Goal: Task Accomplishment & Management: Complete application form

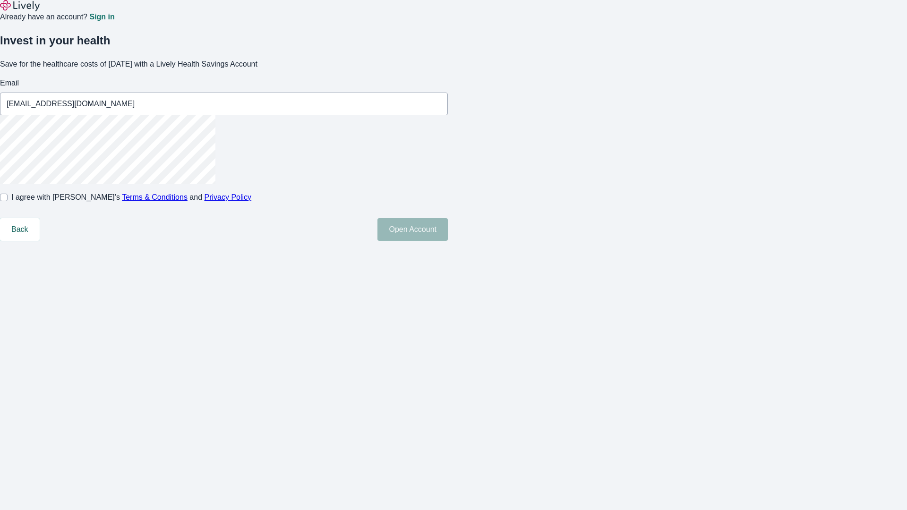
click at [8, 201] on input "I agree with Lively’s Terms & Conditions and Privacy Policy" at bounding box center [4, 198] width 8 height 8
checkbox input "true"
click at [448, 241] on button "Open Account" at bounding box center [412, 229] width 70 height 23
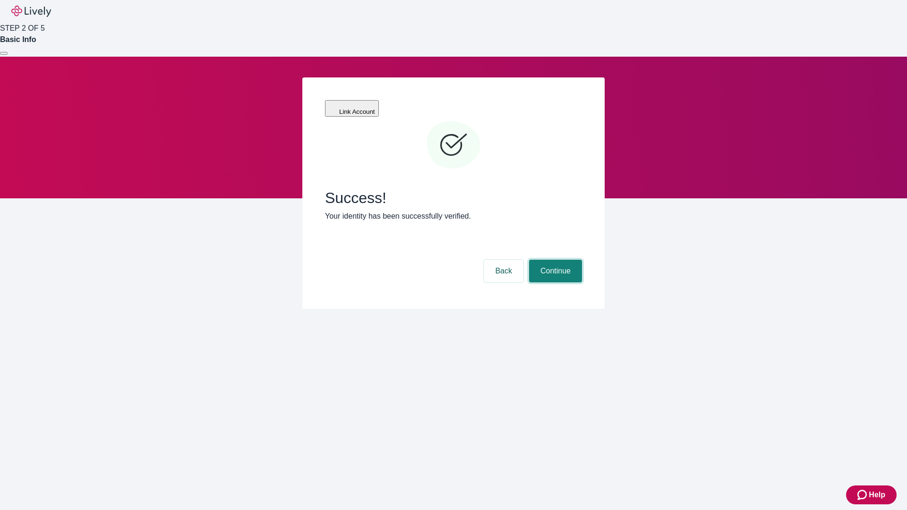
click at [554, 260] on button "Continue" at bounding box center [555, 271] width 53 height 23
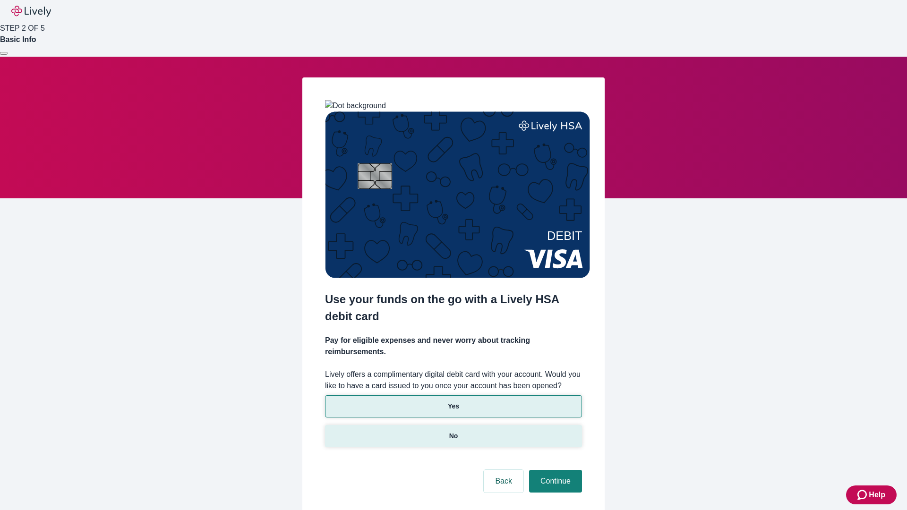
click at [453, 431] on p "No" at bounding box center [453, 436] width 9 height 10
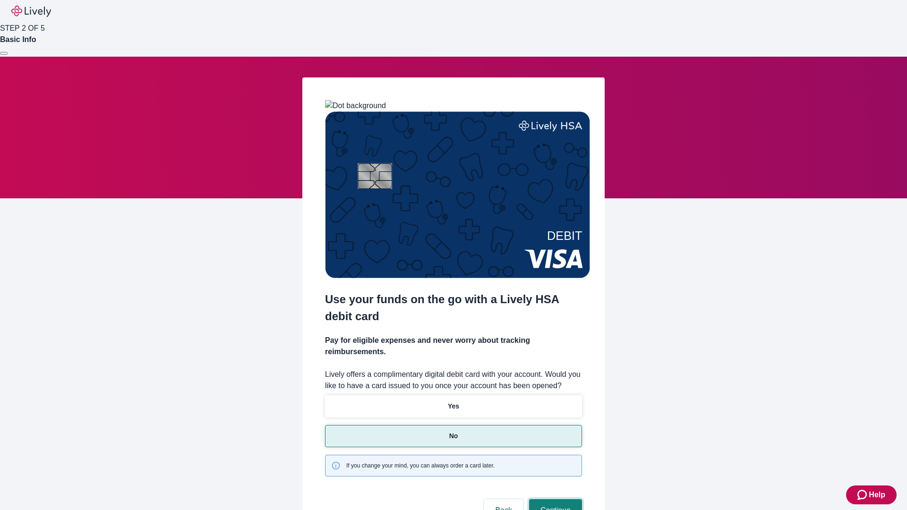
click at [554, 499] on button "Continue" at bounding box center [555, 510] width 53 height 23
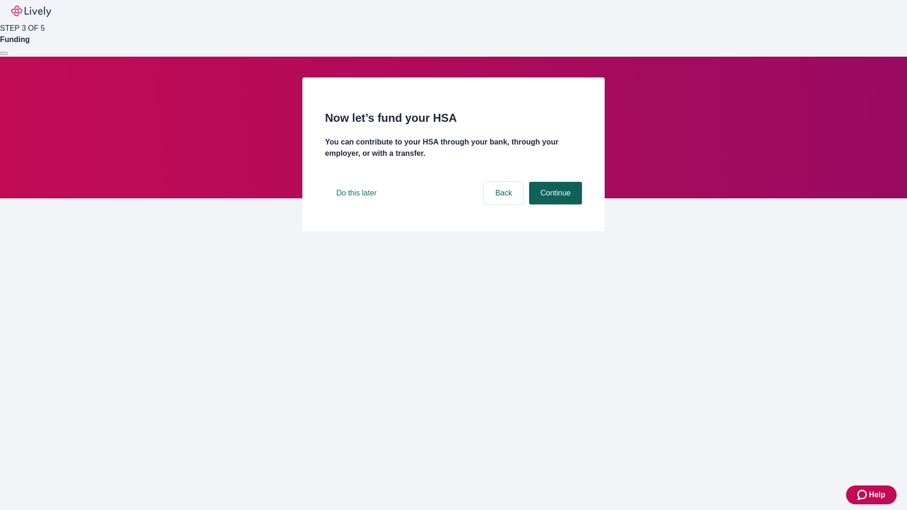
click at [554, 205] on button "Continue" at bounding box center [555, 193] width 53 height 23
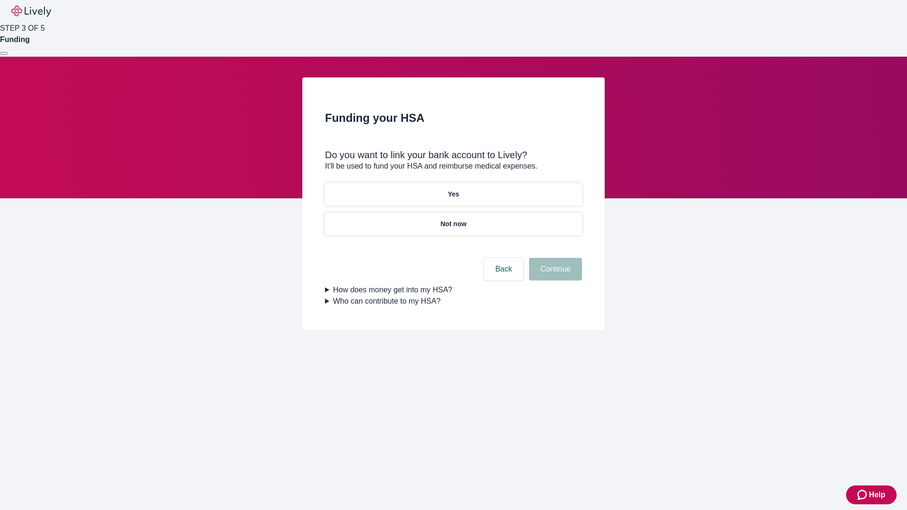
click at [453, 219] on p "Not now" at bounding box center [453, 224] width 26 height 10
click at [554, 275] on button "Continue" at bounding box center [555, 269] width 53 height 23
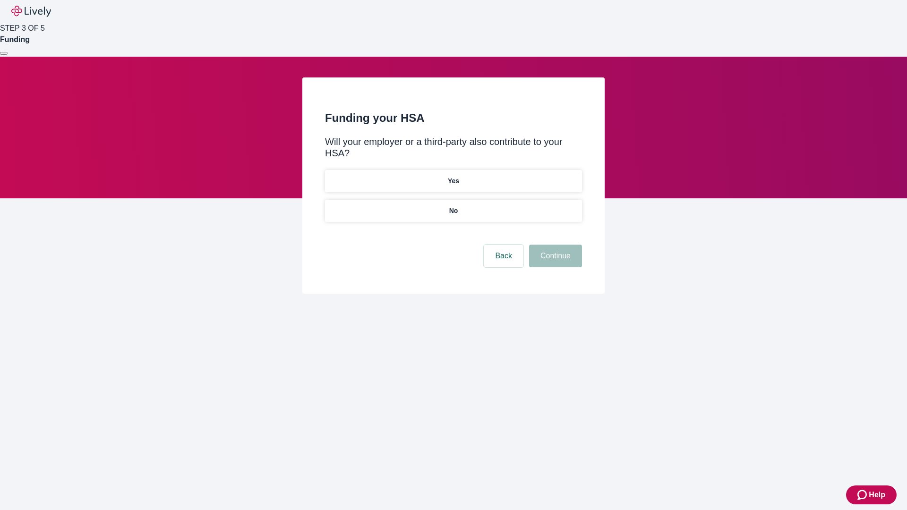
click at [453, 206] on p "No" at bounding box center [453, 211] width 9 height 10
click at [554, 245] on button "Continue" at bounding box center [555, 256] width 53 height 23
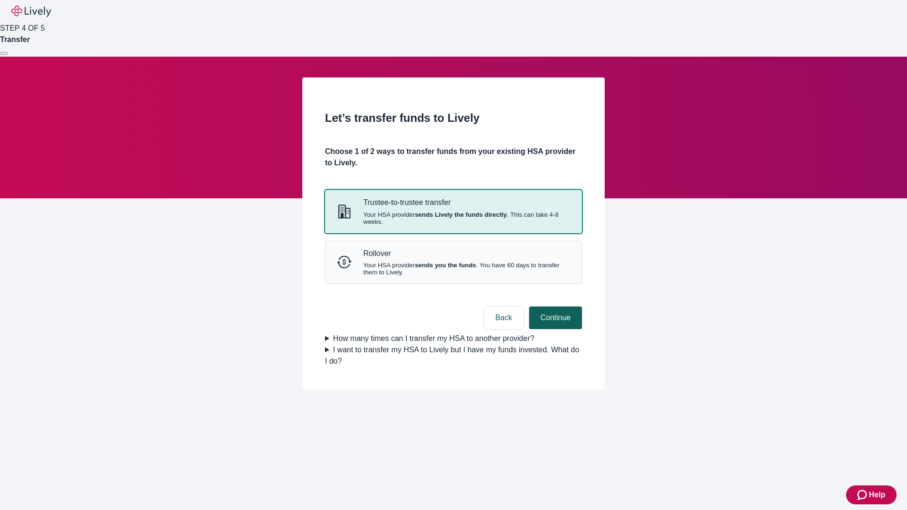
click at [453, 218] on strong "sends Lively the funds directly" at bounding box center [461, 214] width 92 height 7
click at [554, 329] on button "Continue" at bounding box center [555, 318] width 53 height 23
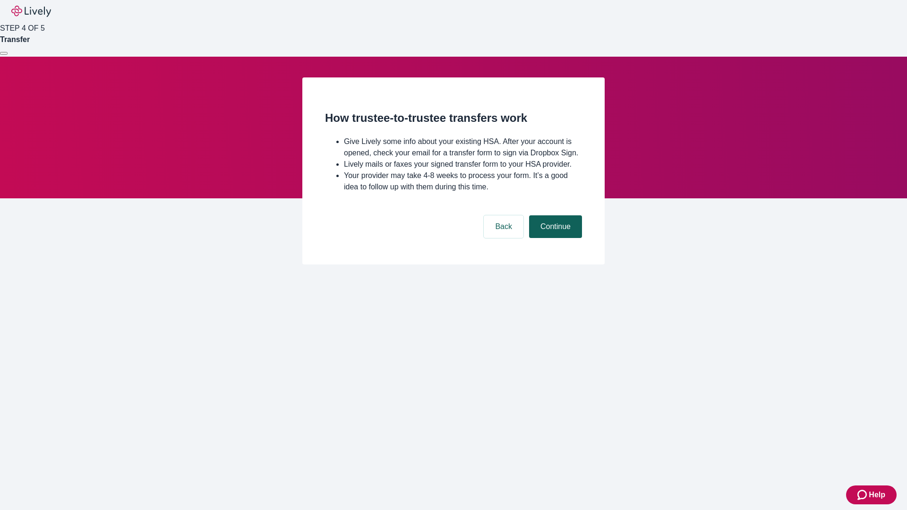
click at [554, 238] on button "Continue" at bounding box center [555, 226] width 53 height 23
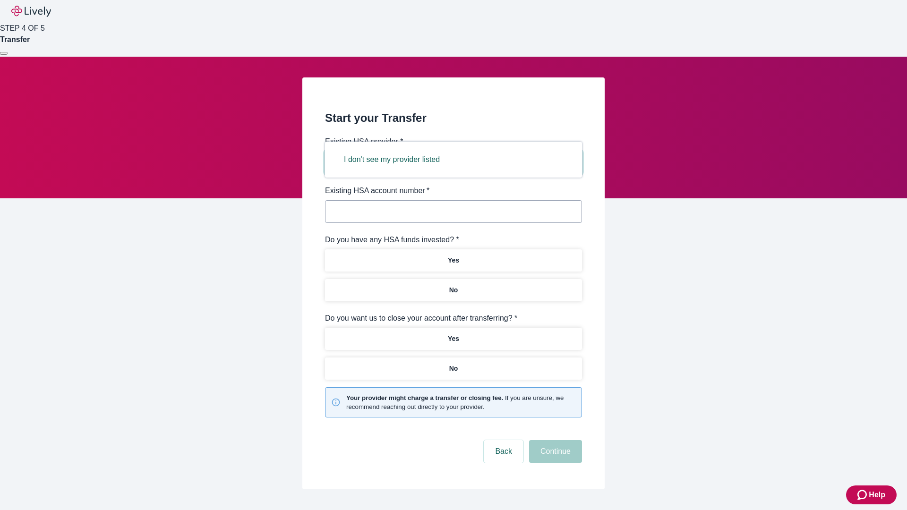
click at [395, 160] on button "I don't see my provider listed" at bounding box center [392, 159] width 119 height 23
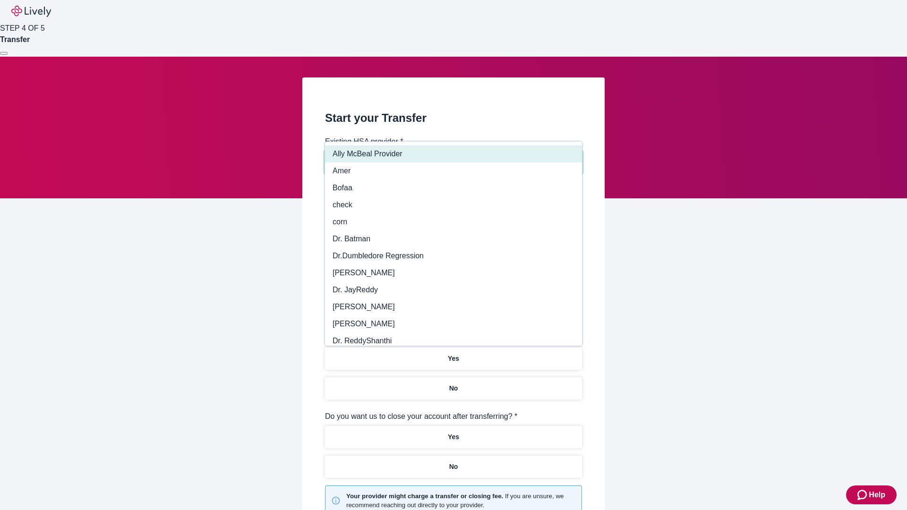
type input "Other"
type input "Health Equity"
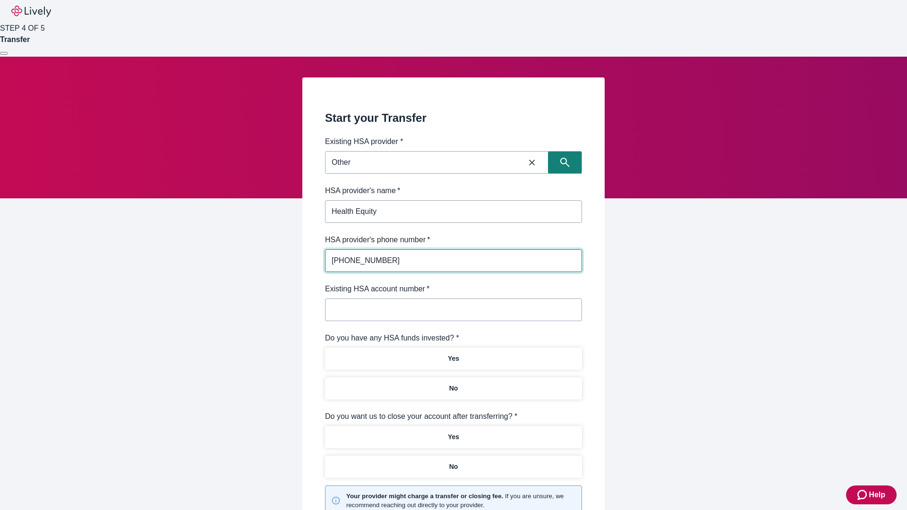
type input "(434) 343-4344"
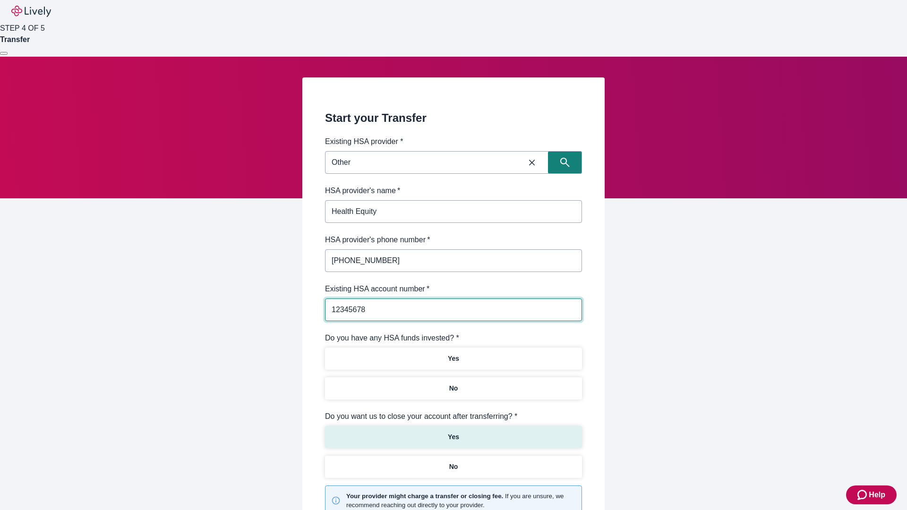
type input "12345678"
click at [453, 384] on p "No" at bounding box center [453, 389] width 9 height 10
click at [453, 432] on p "Yes" at bounding box center [453, 437] width 11 height 10
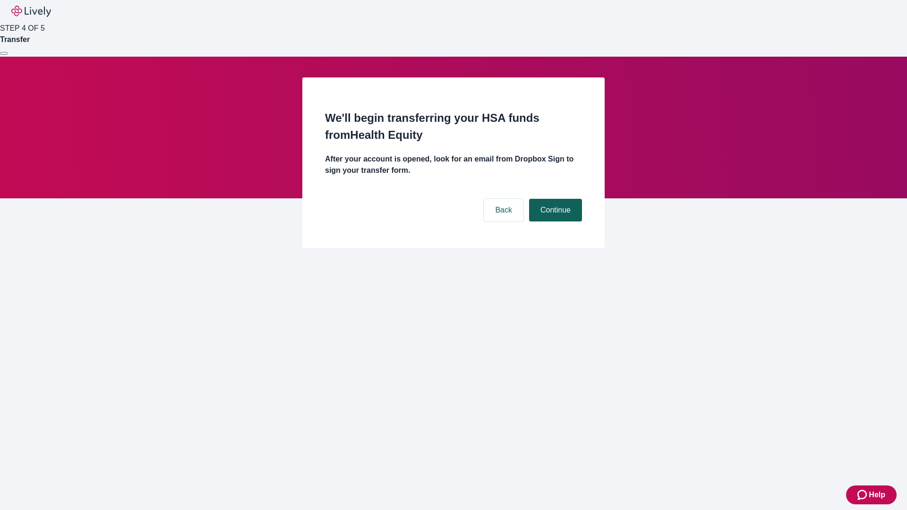
click at [554, 199] on button "Continue" at bounding box center [555, 210] width 53 height 23
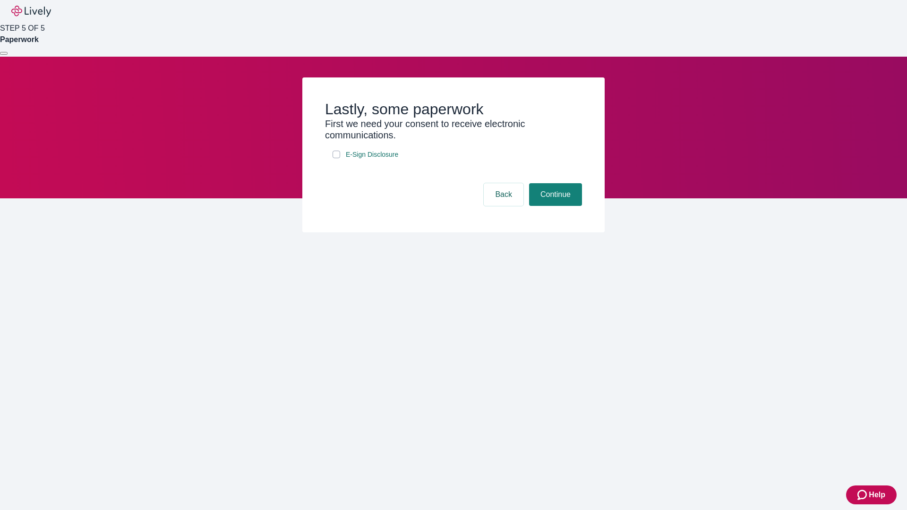
click at [336, 158] on input "E-Sign Disclosure" at bounding box center [337, 155] width 8 height 8
checkbox input "true"
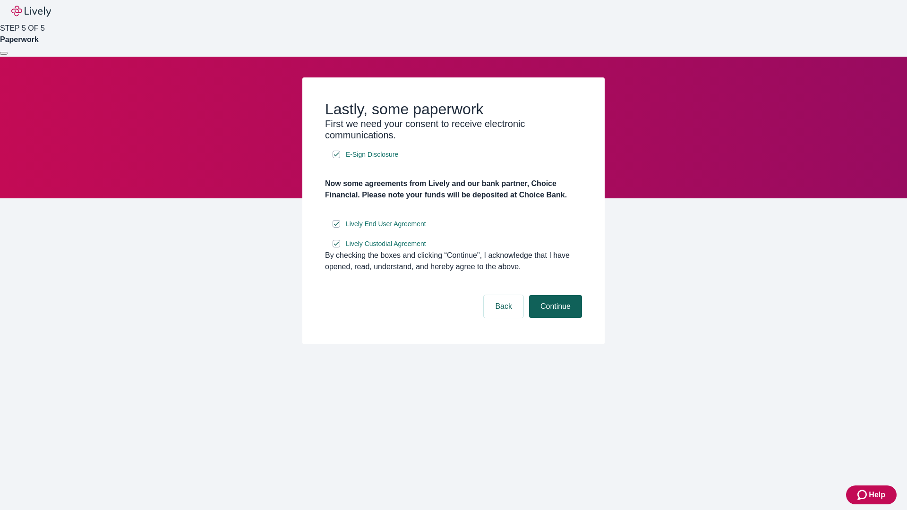
click at [554, 318] on button "Continue" at bounding box center [555, 306] width 53 height 23
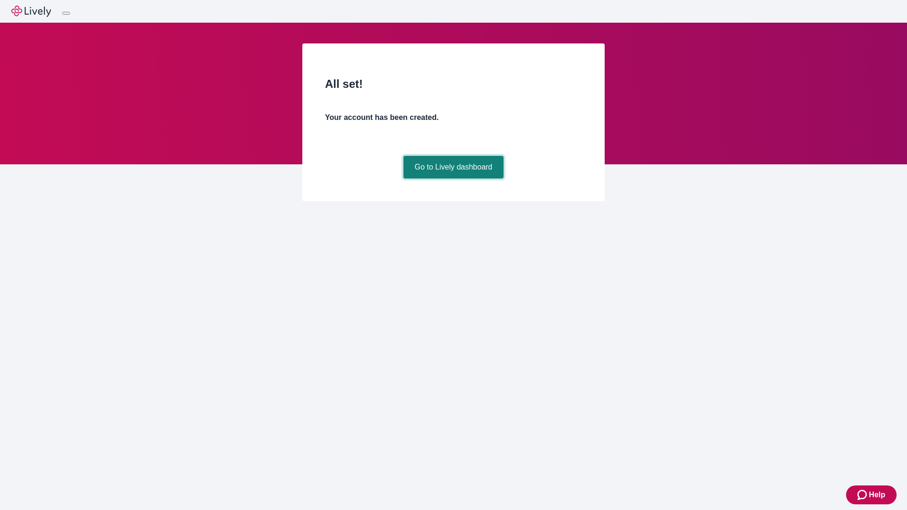
click at [453, 179] on link "Go to Lively dashboard" at bounding box center [453, 167] width 101 height 23
